Goal: Task Accomplishment & Management: Manage account settings

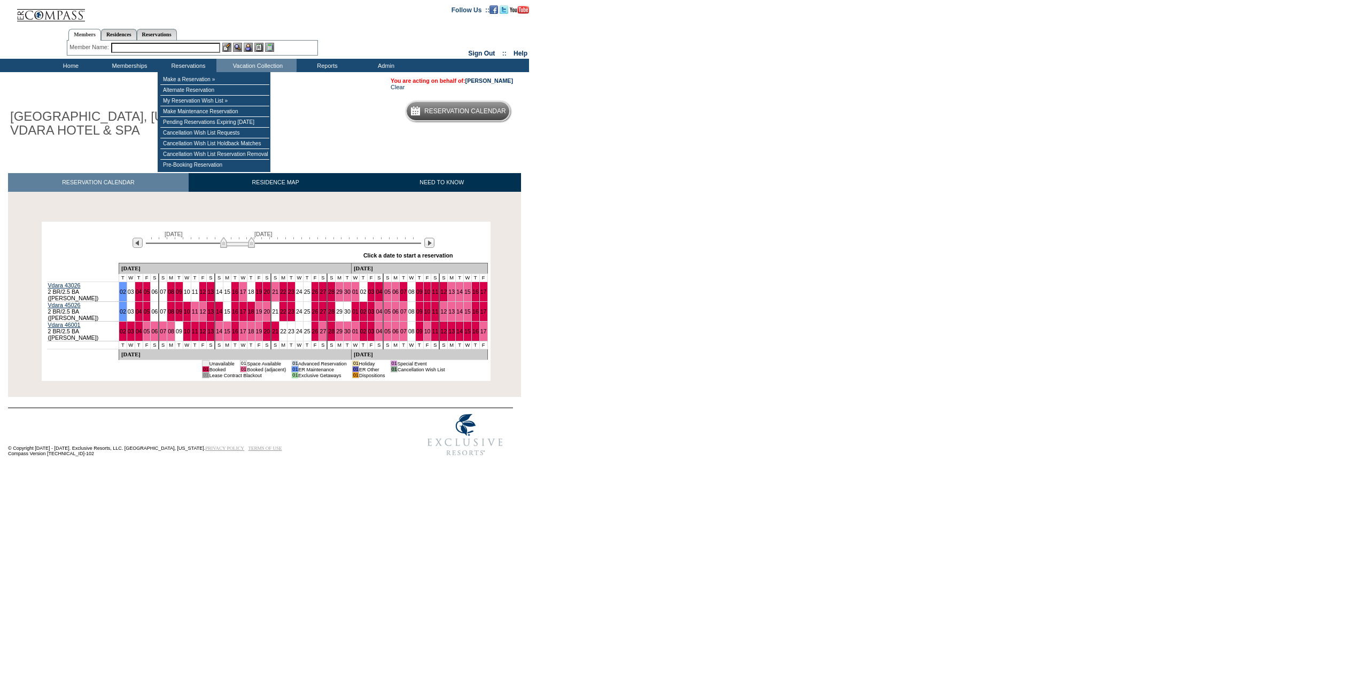
click at [196, 47] on input "text" at bounding box center [165, 48] width 109 height 10
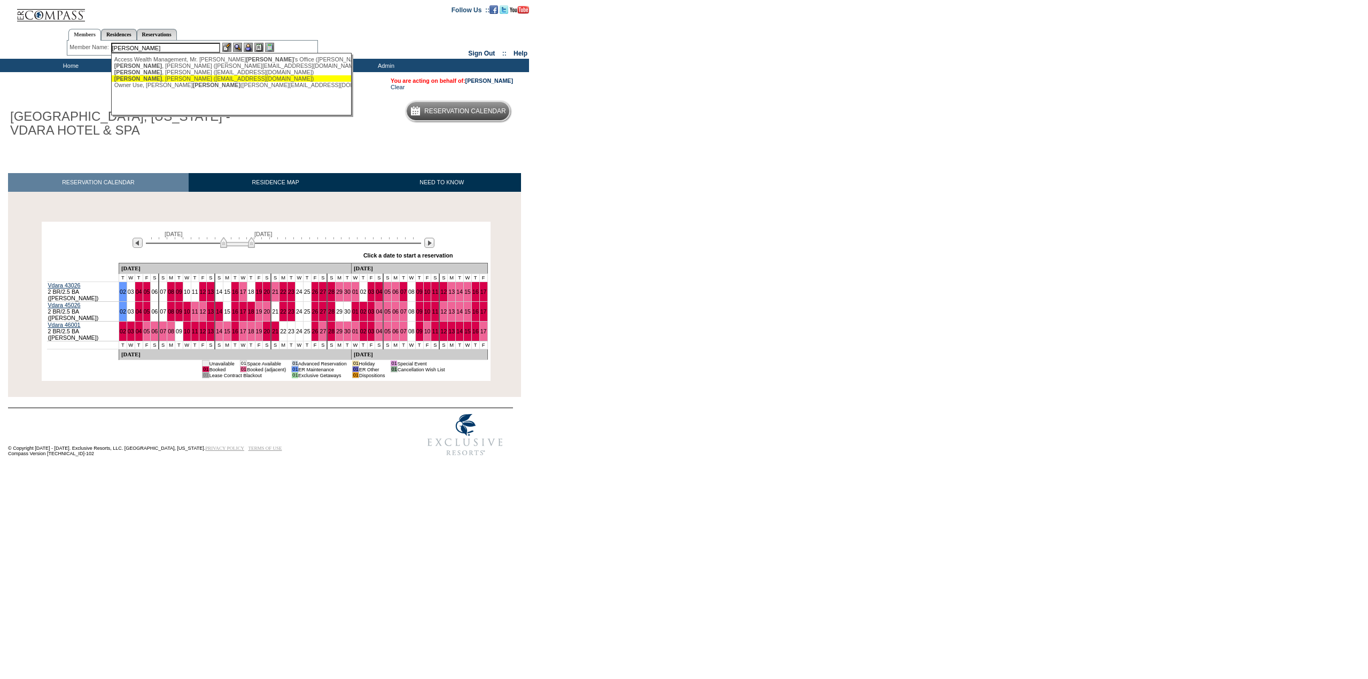
click at [170, 82] on div "[PERSON_NAME] ([EMAIL_ADDRESS][DOMAIN_NAME])" at bounding box center [231, 78] width 235 height 6
type input "[PERSON_NAME] ([EMAIL_ADDRESS][DOMAIN_NAME])"
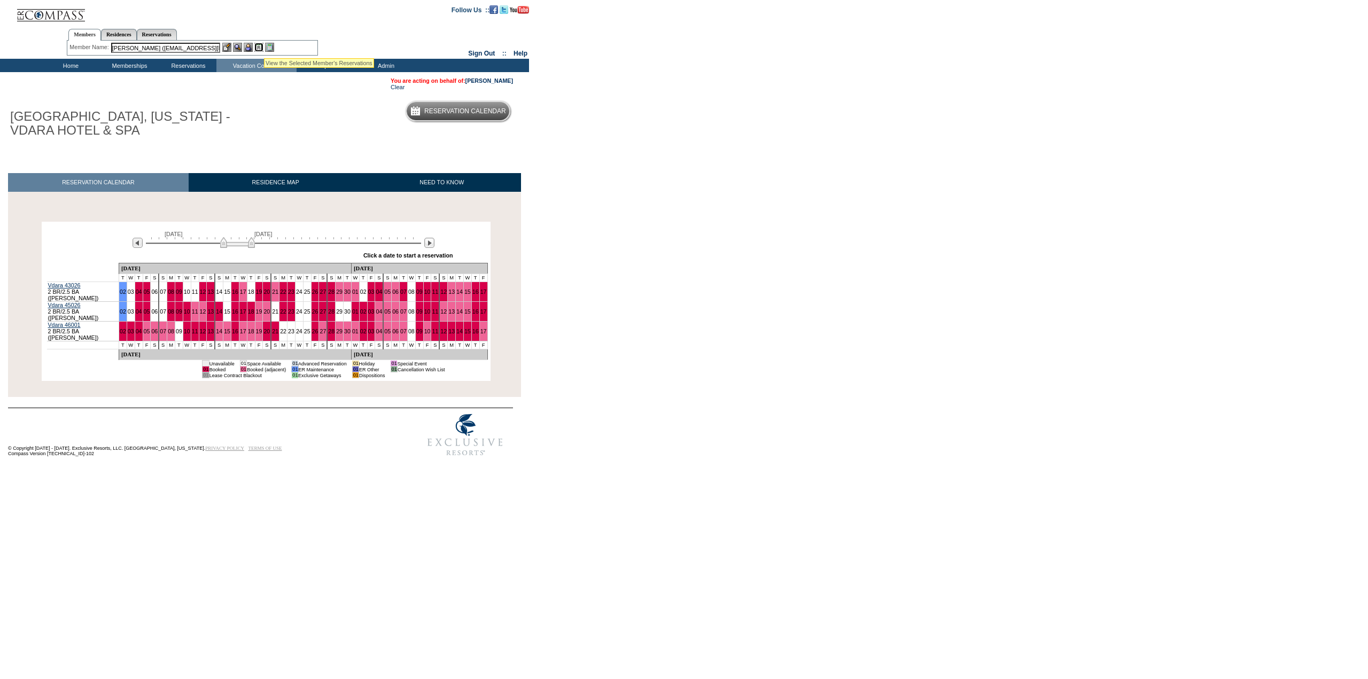
click at [259, 46] on img at bounding box center [258, 47] width 9 height 9
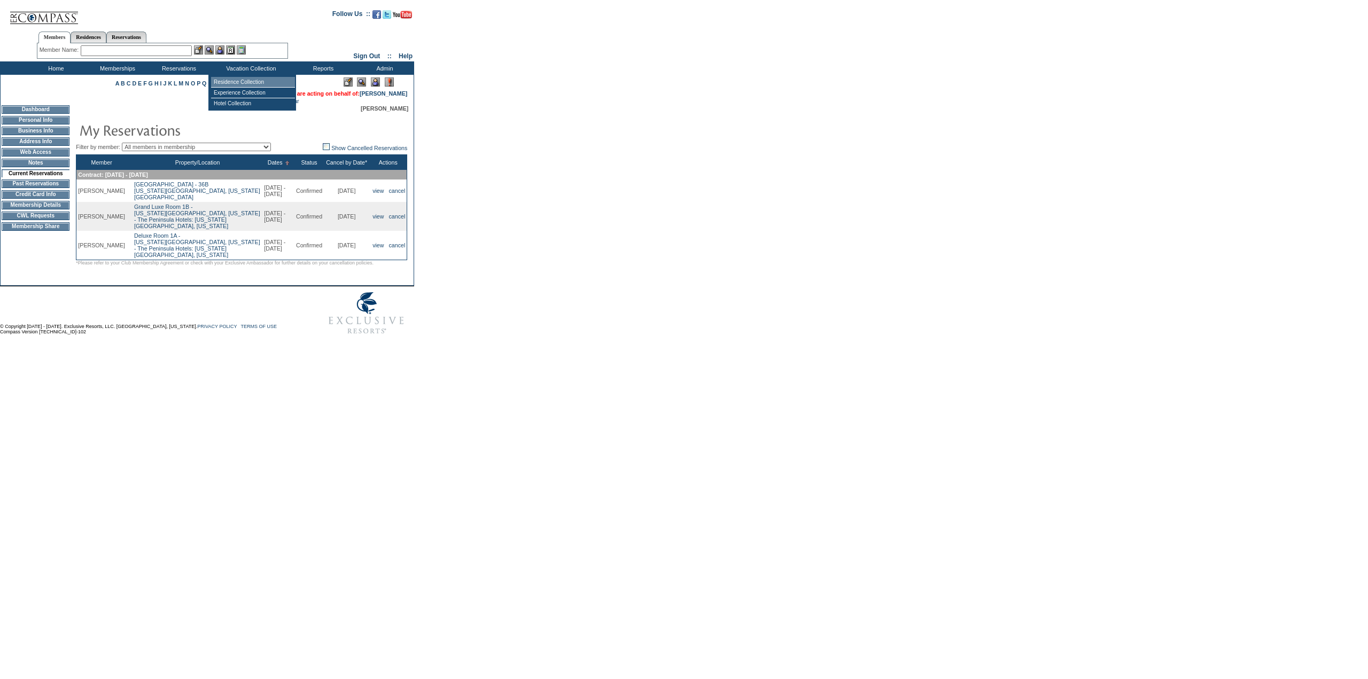
click at [244, 87] on td "Residence Collection" at bounding box center [253, 82] width 84 height 11
